Goal: Transaction & Acquisition: Purchase product/service

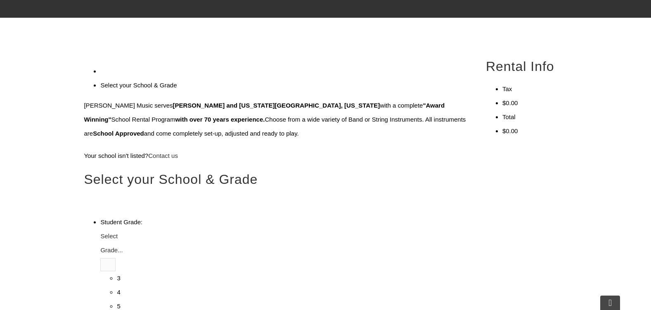
click at [123, 233] on span "Select Grade..." at bounding box center [111, 243] width 22 height 21
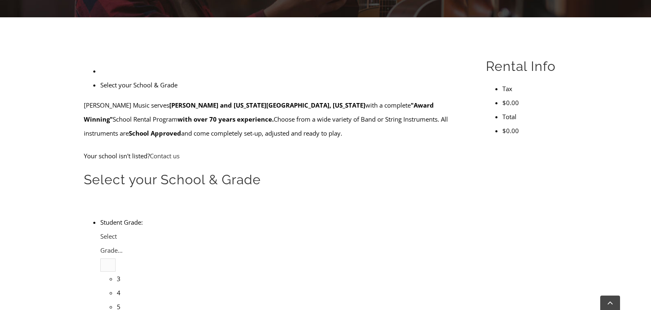
click at [117, 272] on li "3" at bounding box center [117, 279] width 0 height 14
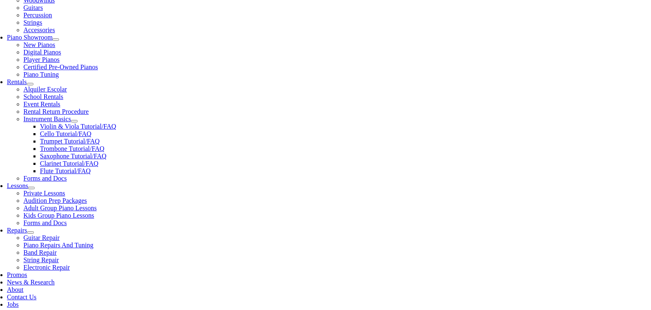
scroll to position [206, 0]
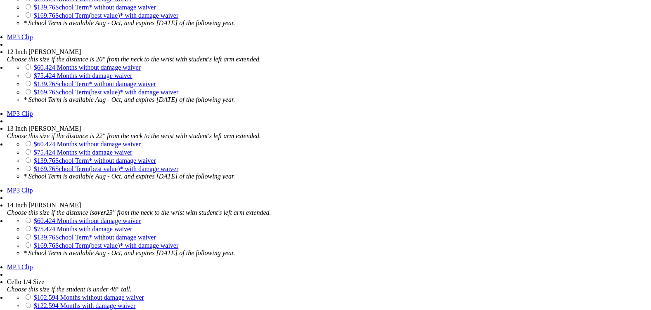
scroll to position [1321, 0]
